Goal: Information Seeking & Learning: Learn about a topic

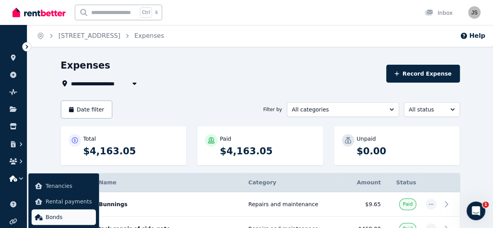
click at [59, 217] on span "Bonds" at bounding box center [69, 216] width 47 height 9
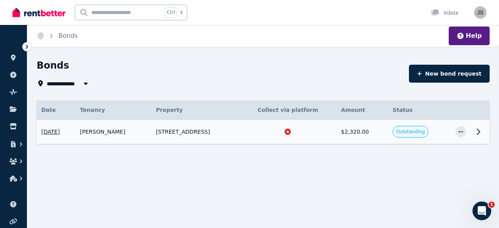
click at [476, 131] on icon at bounding box center [477, 131] width 9 height 9
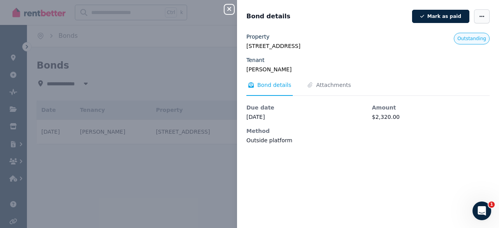
click at [479, 14] on icon "button" at bounding box center [482, 16] width 6 height 5
click at [362, 21] on div "Bond details" at bounding box center [326, 16] width 161 height 9
click at [232, 9] on icon "button" at bounding box center [228, 9] width 9 height 6
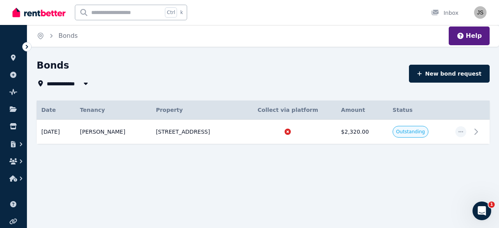
click at [117, 14] on input "text" at bounding box center [118, 12] width 87 height 15
type input "**********"
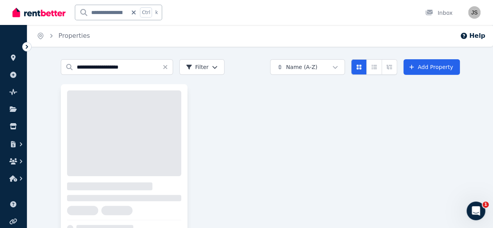
click at [147, 114] on div at bounding box center [124, 133] width 114 height 86
